Goal: Register for event/course

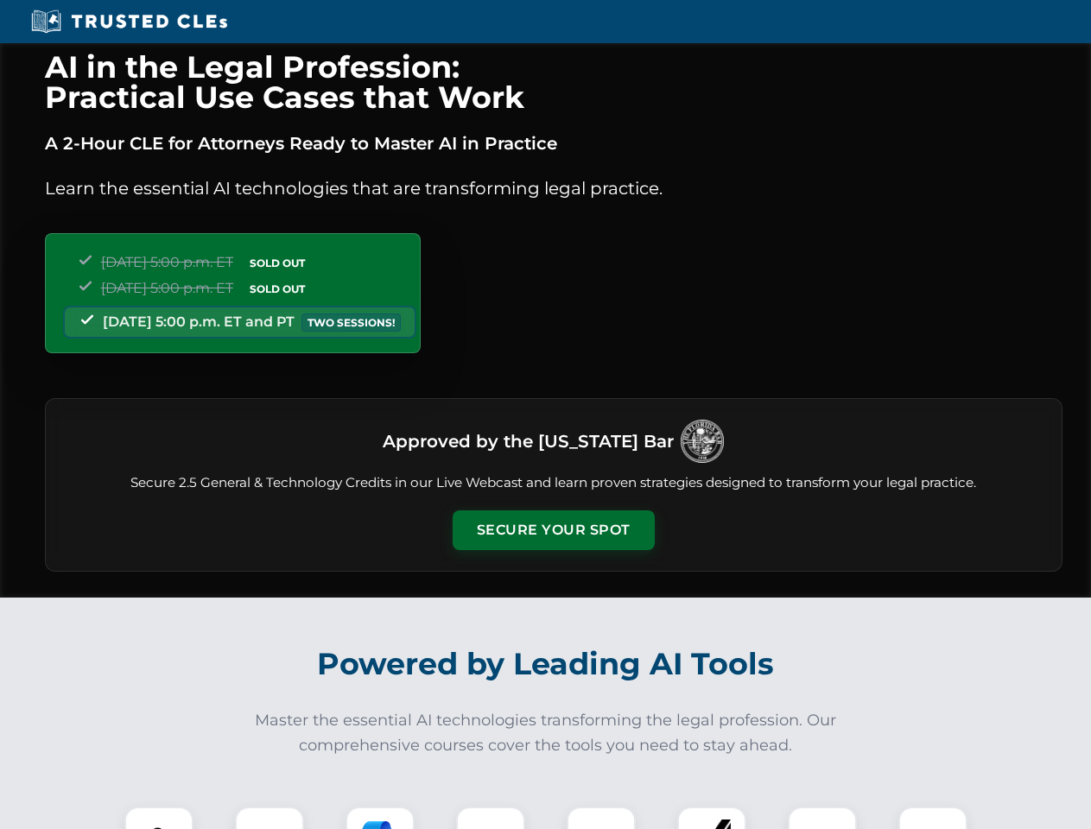
click at [553, 530] on button "Secure Your Spot" at bounding box center [554, 530] width 202 height 40
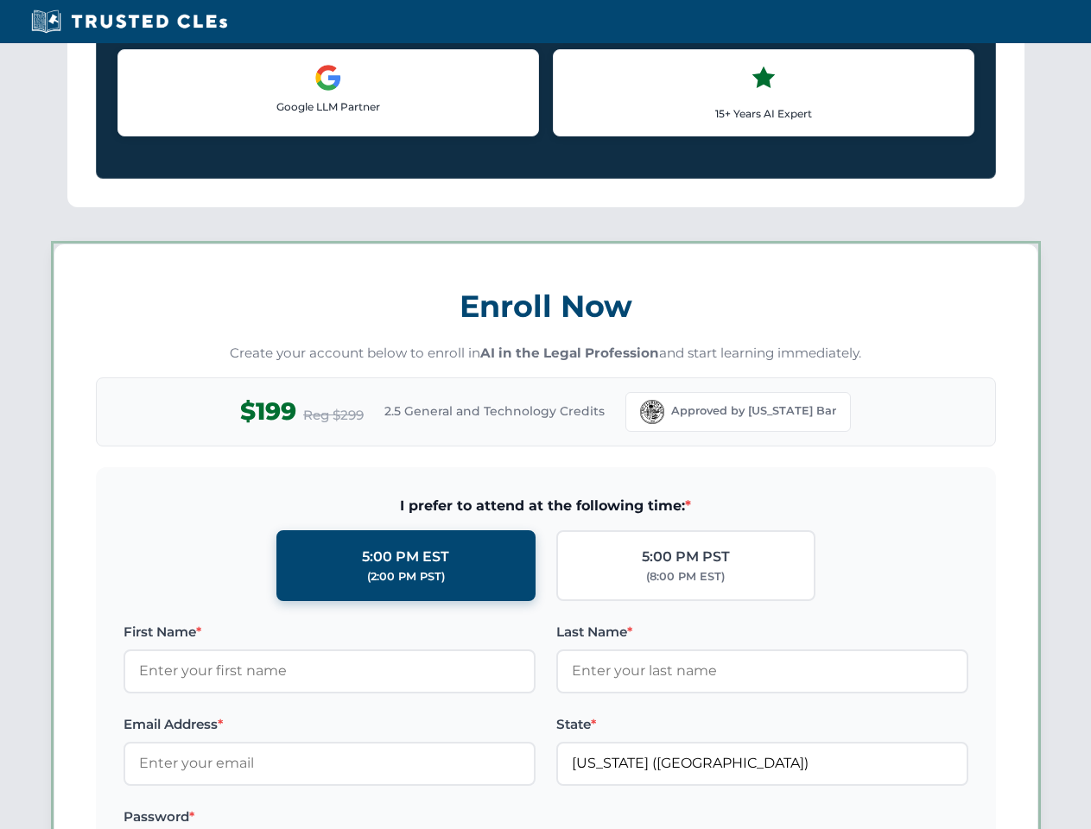
click at [380, 818] on label "Password *" at bounding box center [330, 817] width 412 height 21
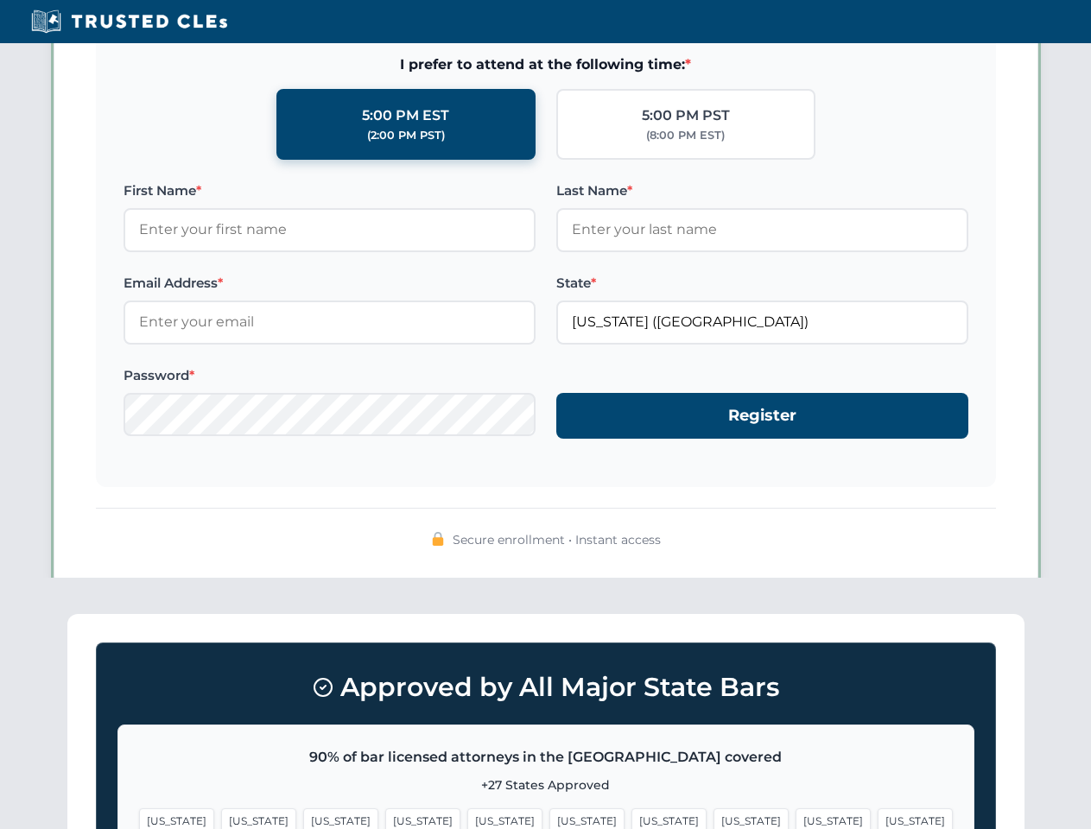
click at [796, 818] on span "[US_STATE]" at bounding box center [833, 820] width 75 height 25
